Goal: Information Seeking & Learning: Check status

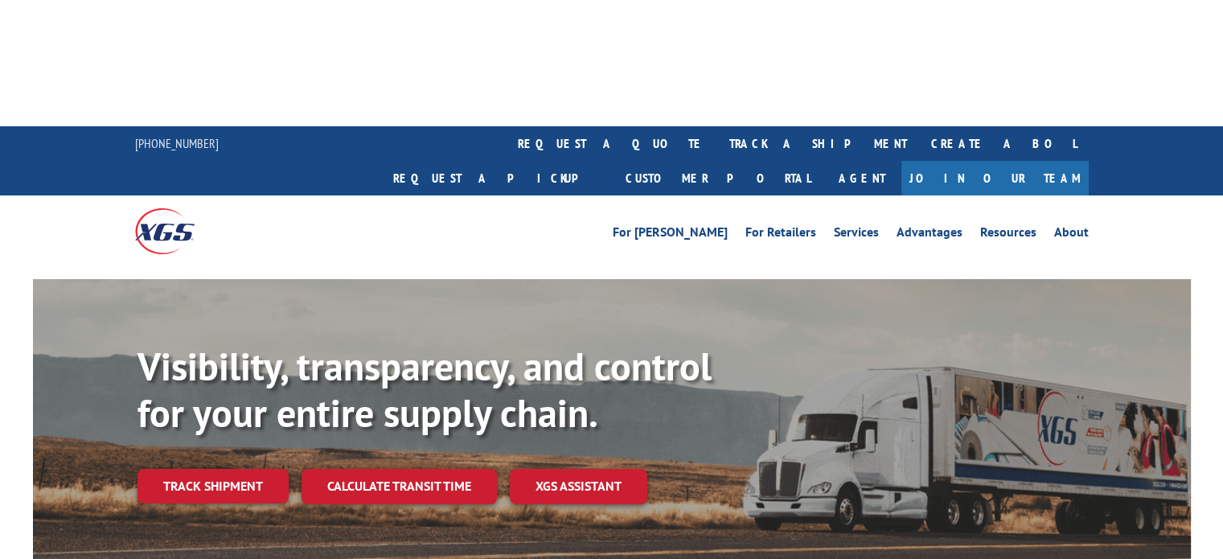
click at [181, 351] on div "Visibility, transparency, and control for your entire supply chain. Track shipm…" at bounding box center [663, 455] width 1053 height 224
click at [183, 347] on div "Visibility, transparency, and control for your entire supply chain. Track shipm…" at bounding box center [663, 455] width 1053 height 224
click at [200, 469] on link "Track shipment" at bounding box center [212, 486] width 151 height 34
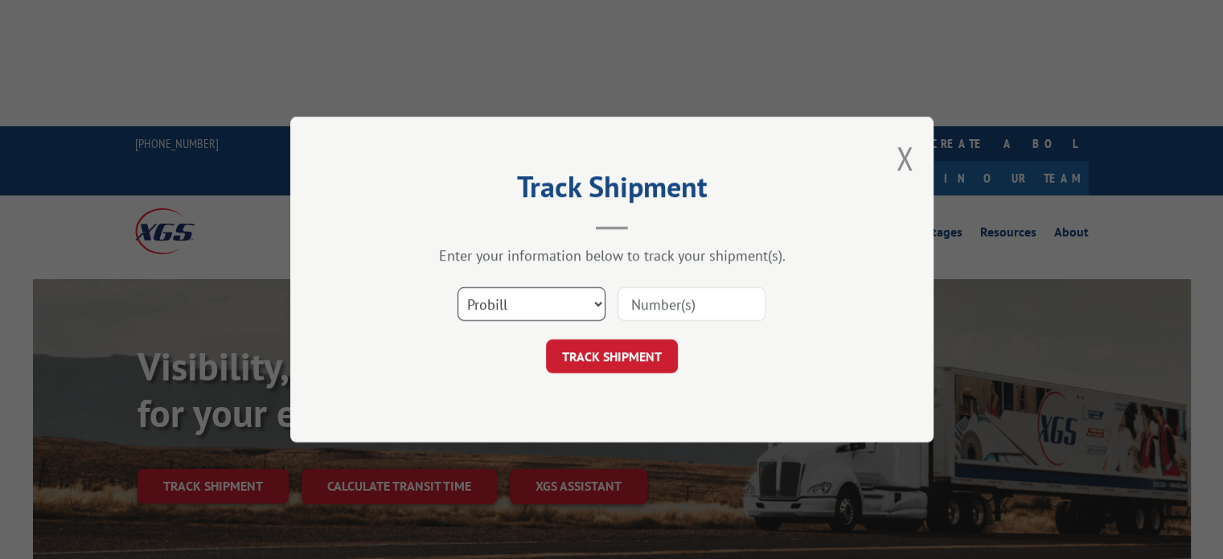
click at [538, 311] on select "Select category... Probill BOL PO" at bounding box center [531, 304] width 148 height 34
select select "po"
click at [457, 287] on select "Select category... Probill BOL PO" at bounding box center [531, 304] width 148 height 34
click at [659, 314] on input at bounding box center [691, 304] width 148 height 34
type input "18753"
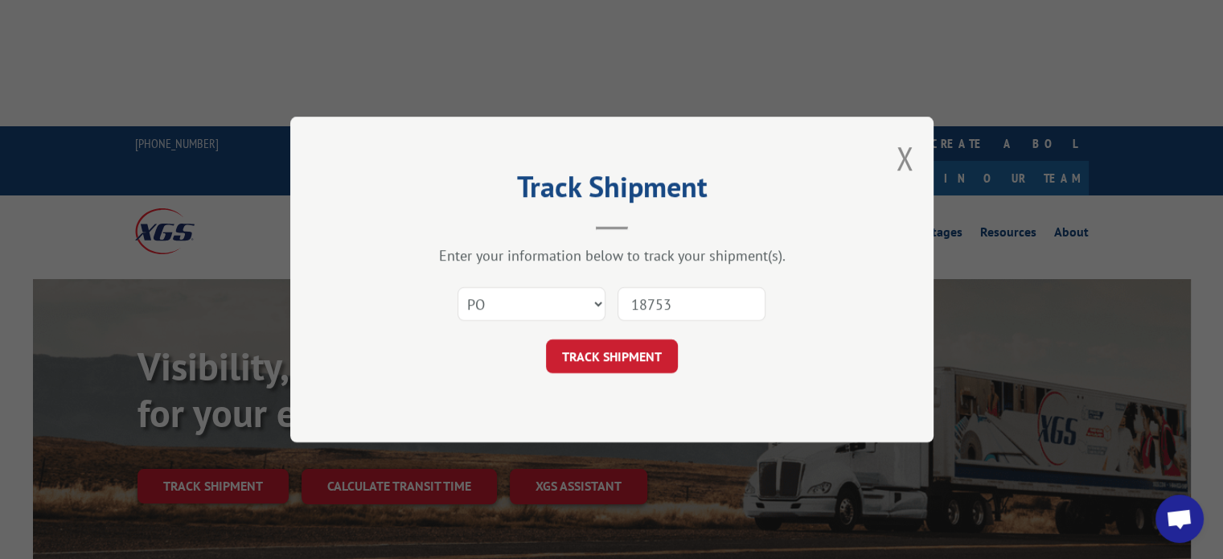
click button "TRACK SHIPMENT" at bounding box center [612, 356] width 132 height 34
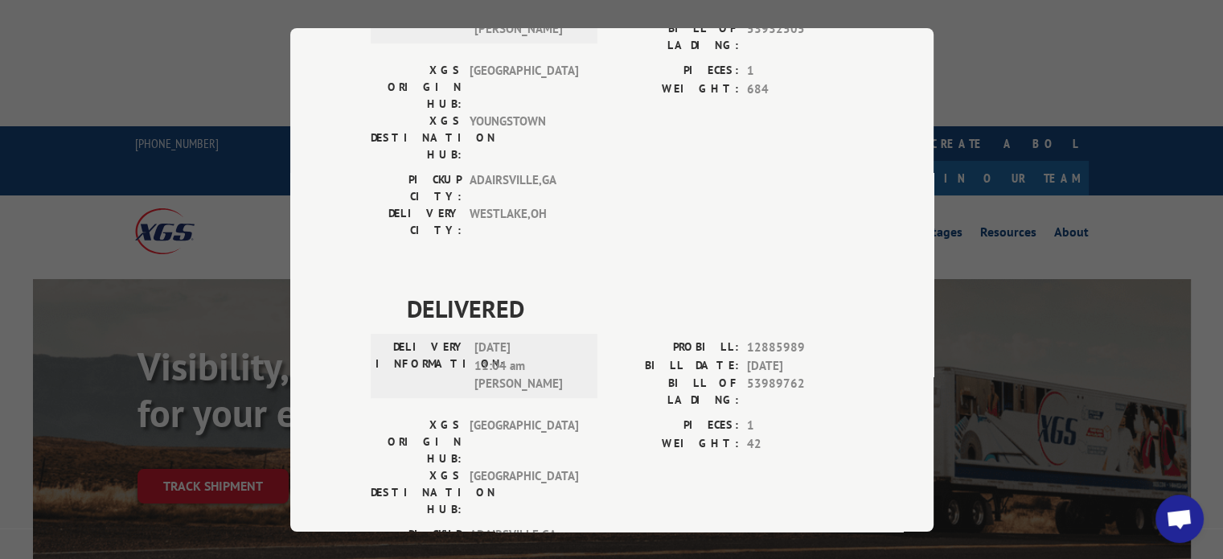
scroll to position [1059, 0]
